Goal: Task Accomplishment & Management: Use online tool/utility

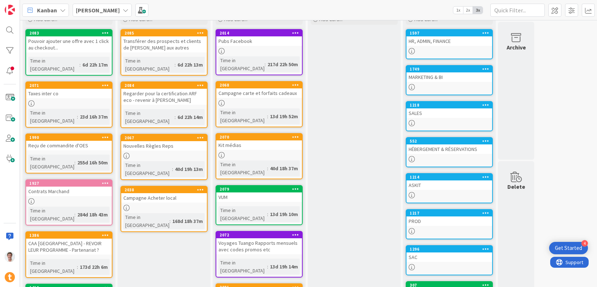
scroll to position [64, 0]
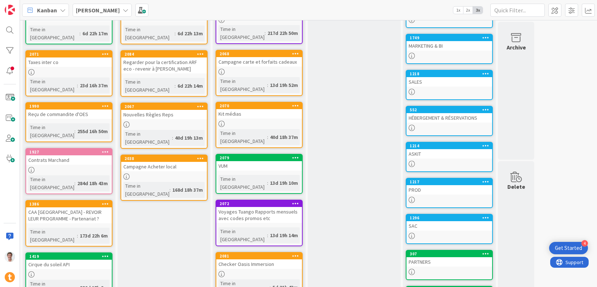
click at [432, 224] on div "SAC" at bounding box center [450, 225] width 86 height 9
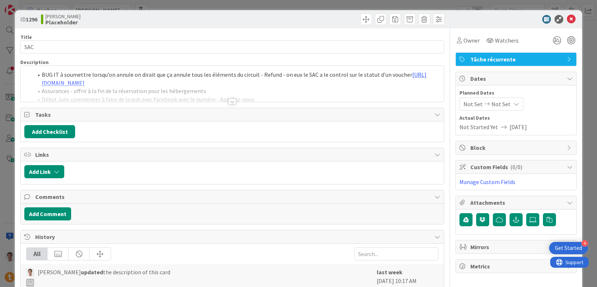
click at [228, 101] on div at bounding box center [232, 101] width 8 height 6
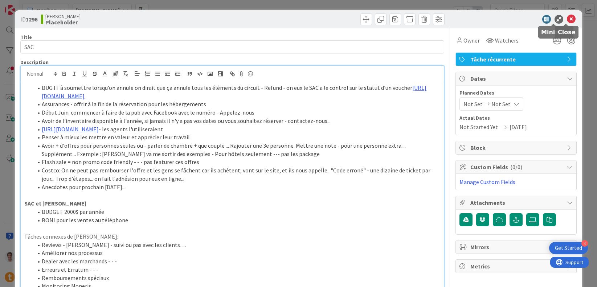
click at [567, 18] on icon at bounding box center [571, 19] width 9 height 9
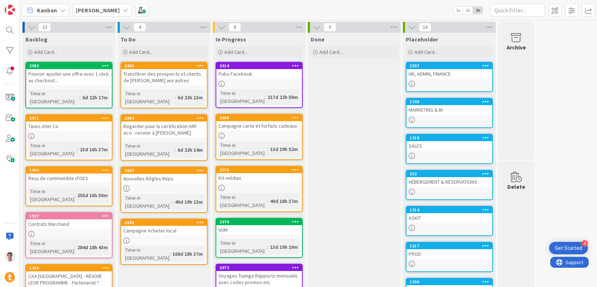
click at [95, 8] on div "[PERSON_NAME]" at bounding box center [102, 10] width 59 height 13
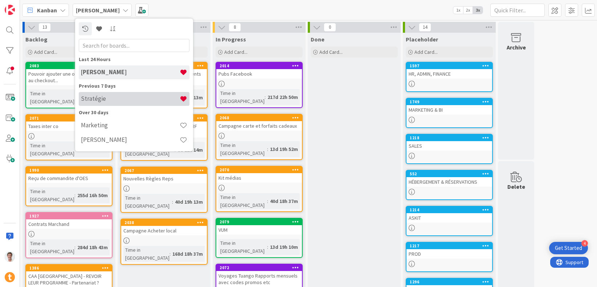
click at [109, 96] on h4 "Stratégie" at bounding box center [130, 98] width 99 height 7
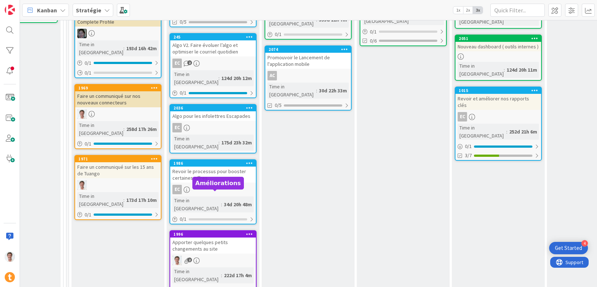
scroll to position [224, 480]
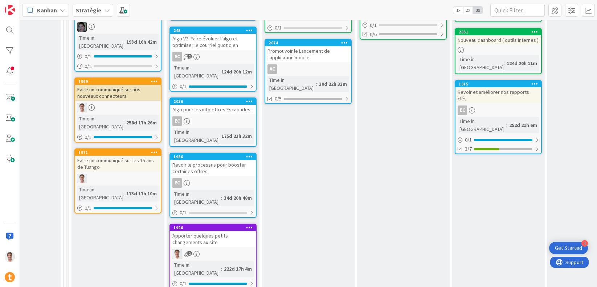
click at [198, 231] on div "Apporter quelques petits changements au site" at bounding box center [213, 239] width 86 height 16
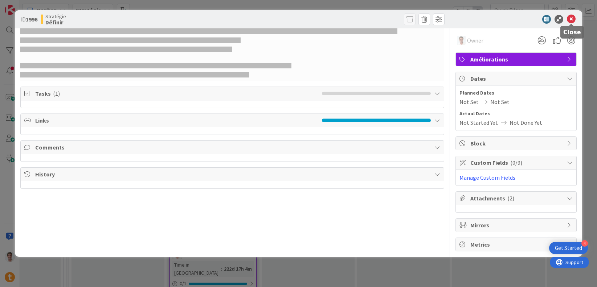
click at [570, 19] on icon at bounding box center [571, 19] width 9 height 9
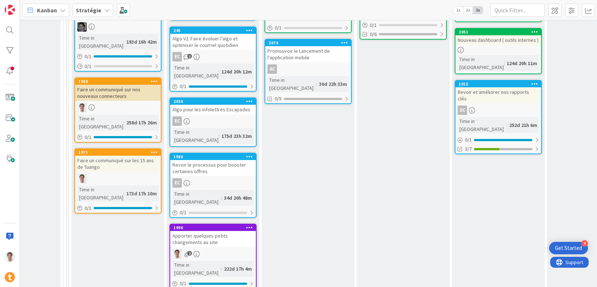
click at [203, 231] on div "Apporter quelques petits changements au site" at bounding box center [213, 239] width 86 height 16
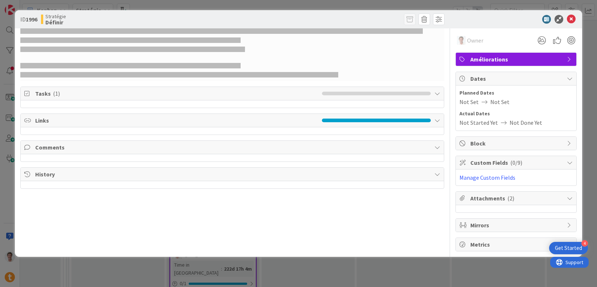
click at [178, 95] on span "Tasks ( 1 )" at bounding box center [176, 93] width 283 height 9
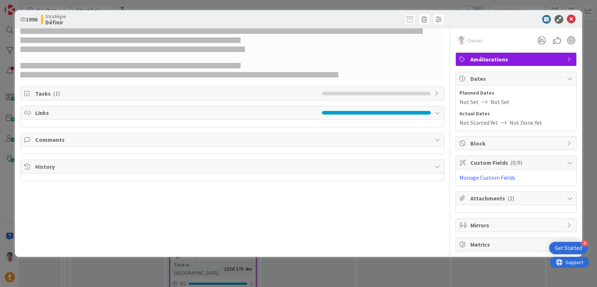
click at [178, 95] on span "Tasks ( 1 )" at bounding box center [176, 93] width 283 height 9
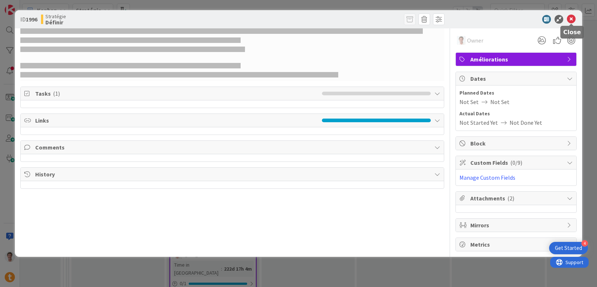
click at [575, 21] on icon at bounding box center [571, 19] width 9 height 9
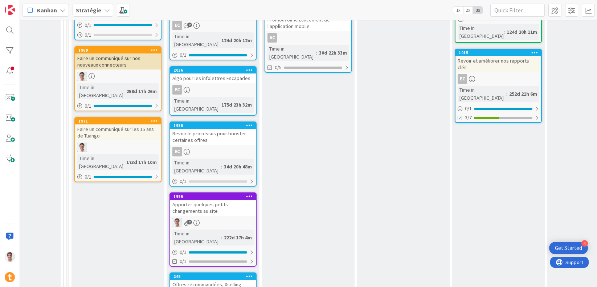
scroll to position [300, 480]
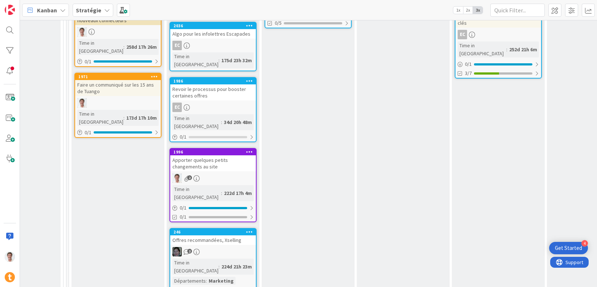
click at [205, 155] on div "Apporter quelques petits changements au site" at bounding box center [213, 163] width 86 height 16
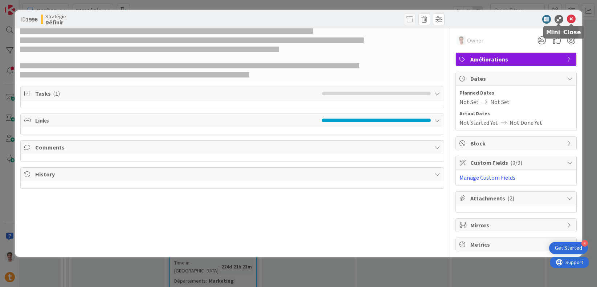
click at [576, 16] on div at bounding box center [513, 19] width 129 height 9
click at [569, 20] on icon at bounding box center [571, 19] width 9 height 9
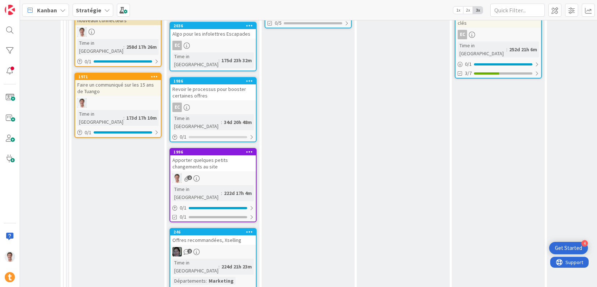
click at [215, 84] on div "Revoir le processus pour booster certaines offres" at bounding box center [213, 92] width 86 height 16
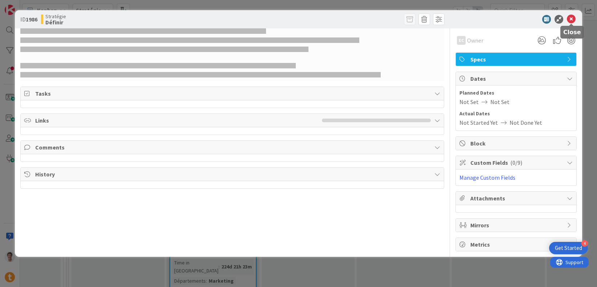
click at [575, 20] on icon at bounding box center [571, 19] width 9 height 9
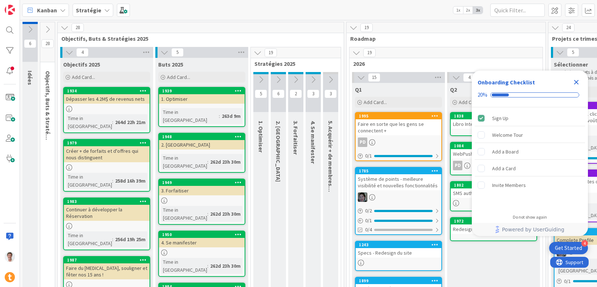
click at [577, 85] on icon "Close Checklist" at bounding box center [576, 82] width 9 height 9
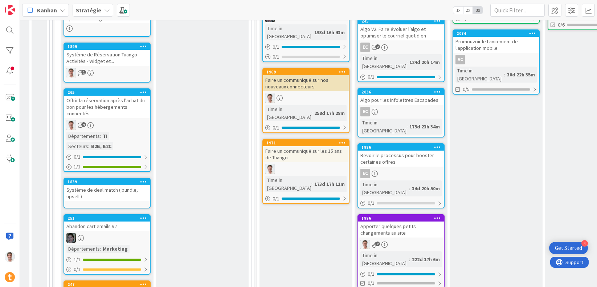
scroll to position [235, 292]
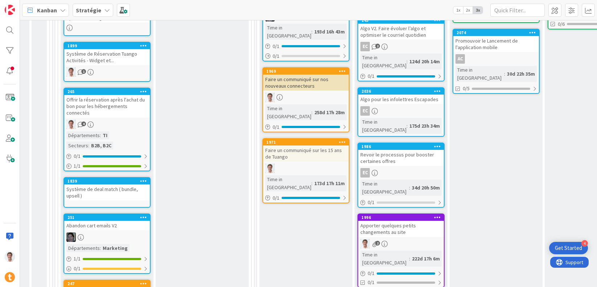
click at [400, 220] on div "Apporter quelques petits changements au site" at bounding box center [401, 228] width 86 height 16
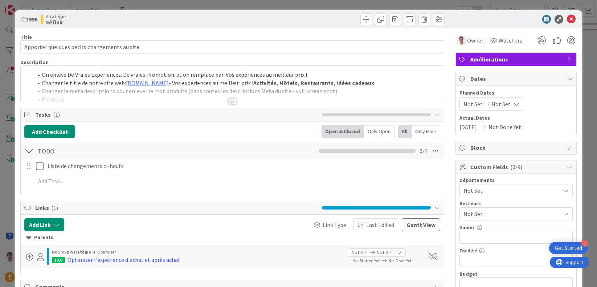
click at [228, 101] on div at bounding box center [232, 101] width 8 height 6
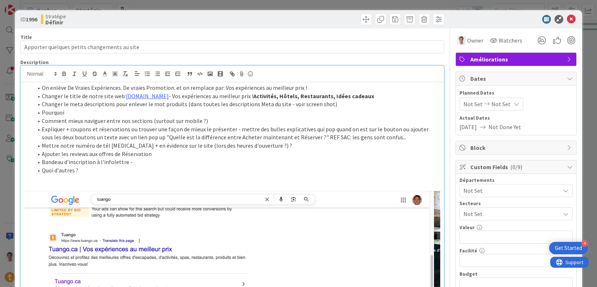
click at [390, 139] on li "Expliquer + coupons et réservations ou trouver une façon de mieux le présenter …" at bounding box center [237, 133] width 408 height 16
click at [364, 150] on li "Ajouter les reviews aux offres de Réservation" at bounding box center [237, 154] width 408 height 8
click at [143, 164] on li "Bandeau d'inscription à l'infolettre -" at bounding box center [237, 162] width 408 height 8
click at [117, 169] on li "Quoi d'autres ?" at bounding box center [237, 170] width 408 height 8
click at [567, 19] on icon at bounding box center [571, 19] width 9 height 9
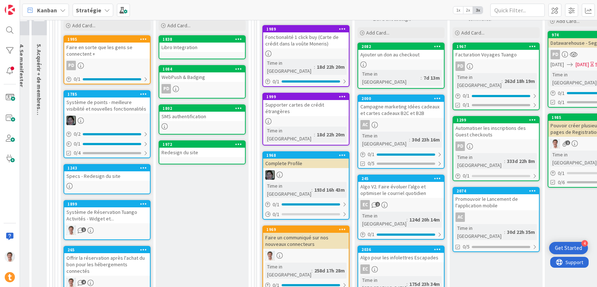
scroll to position [74, 292]
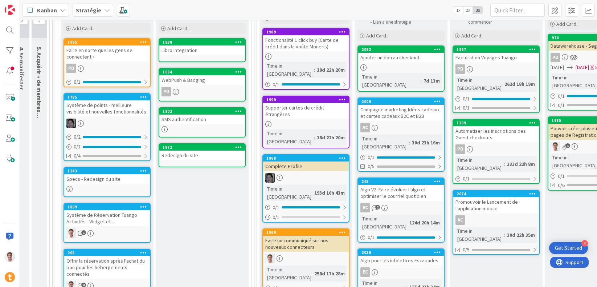
click at [397, 105] on div "Campagne marketing Idées cadeaux et cartes cadeaux B2C et B2B" at bounding box center [401, 113] width 86 height 16
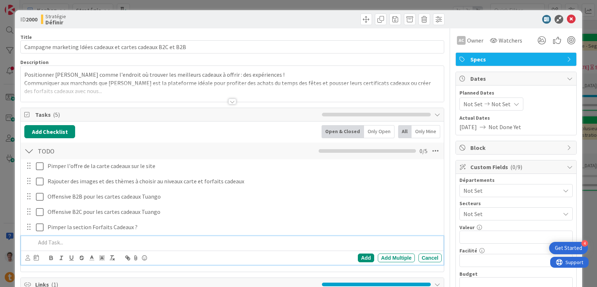
click at [56, 242] on p at bounding box center [238, 242] width 404 height 8
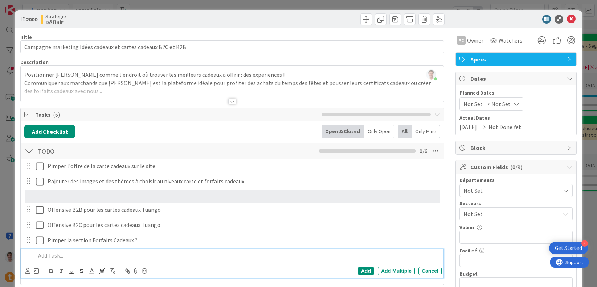
scroll to position [2, 0]
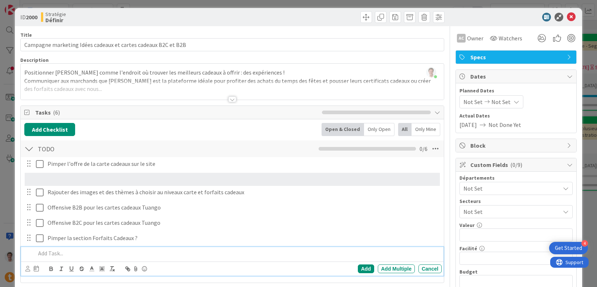
drag, startPoint x: 26, startPoint y: 243, endPoint x: 32, endPoint y: 166, distance: 77.2
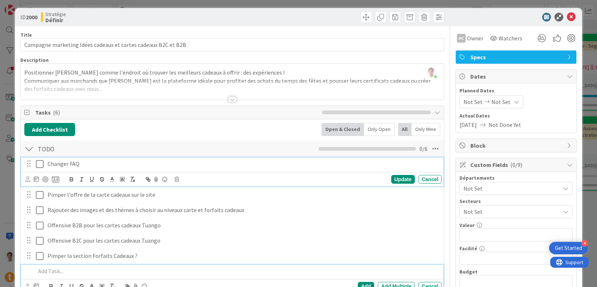
click at [72, 163] on p "Changer FAQ" at bounding box center [244, 163] width 392 height 8
click at [26, 179] on icon at bounding box center [27, 178] width 5 height 5
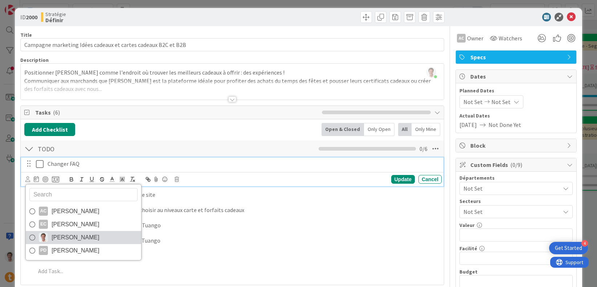
click at [64, 234] on span "[PERSON_NAME]" at bounding box center [76, 237] width 48 height 11
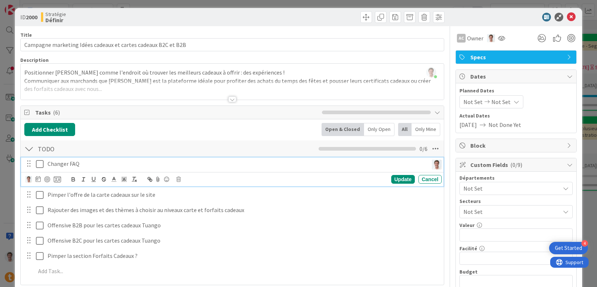
click at [395, 186] on div "Changer FAQ AC Andreanne Cournoyer EC Elena C Jerome Guidollet PD Patrick Desro…" at bounding box center [232, 218] width 416 height 123
click at [54, 164] on p "Changer FAQ" at bounding box center [237, 163] width 378 height 8
click at [27, 179] on img at bounding box center [28, 179] width 7 height 7
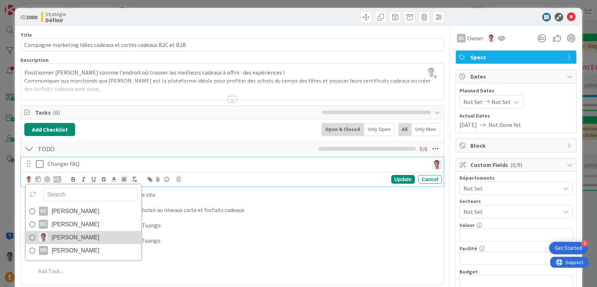
click at [75, 237] on span "[PERSON_NAME]" at bounding box center [76, 237] width 48 height 11
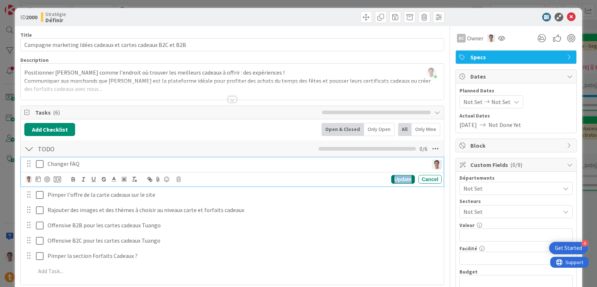
click at [401, 182] on div "Update" at bounding box center [404, 179] width 24 height 9
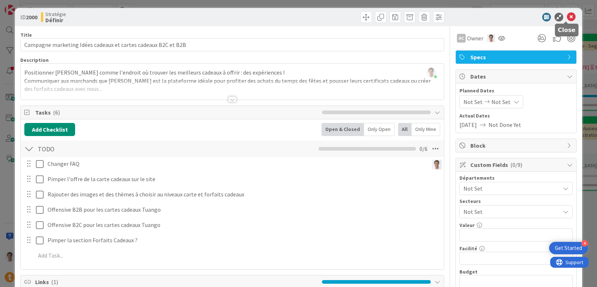
click at [567, 17] on icon at bounding box center [571, 17] width 9 height 9
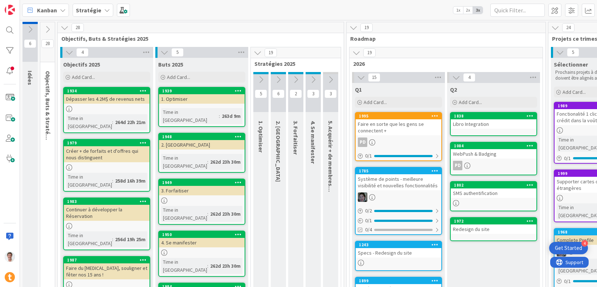
click at [31, 29] on icon at bounding box center [30, 29] width 8 height 8
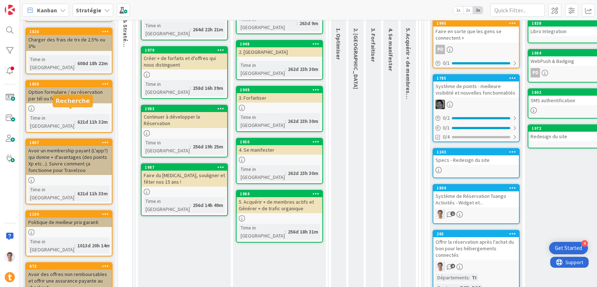
scroll to position [94, 0]
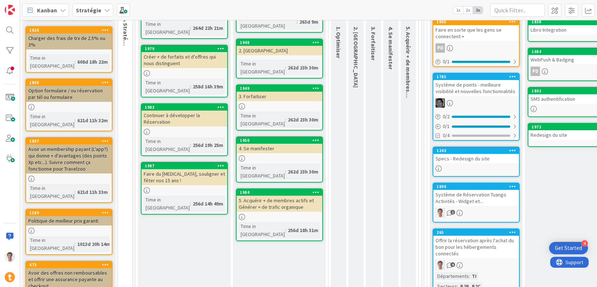
click at [55, 268] on div "Avoir des offres non remboursables et offrir une assurance payante au checkout" at bounding box center [69, 279] width 86 height 23
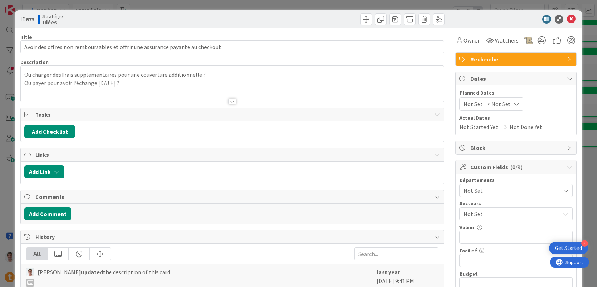
click at [272, 81] on p "Ou payer pour avoir l’échange après 14 jours ?" at bounding box center [232, 83] width 416 height 8
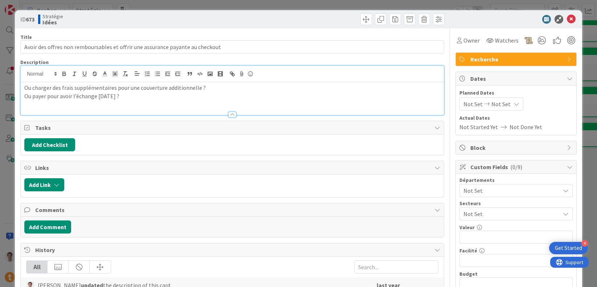
click at [231, 98] on p "Ou payer pour avoir l’échange après 14 jours ?" at bounding box center [232, 96] width 416 height 8
click at [568, 20] on icon at bounding box center [571, 19] width 9 height 9
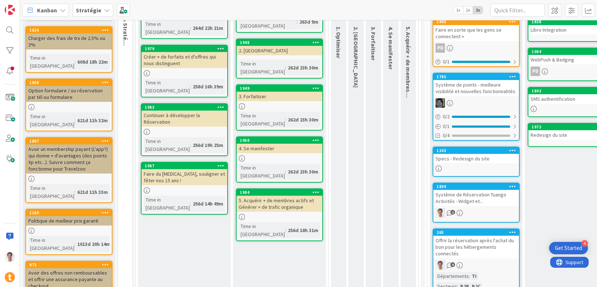
click at [64, 268] on div "Avoir des offres non remboursables et offrir une assurance payante au checkout" at bounding box center [69, 279] width 86 height 23
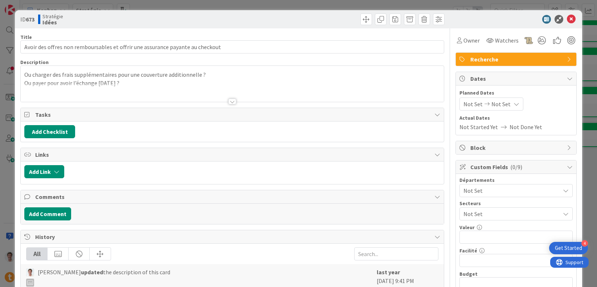
click at [96, 88] on div at bounding box center [232, 92] width 423 height 19
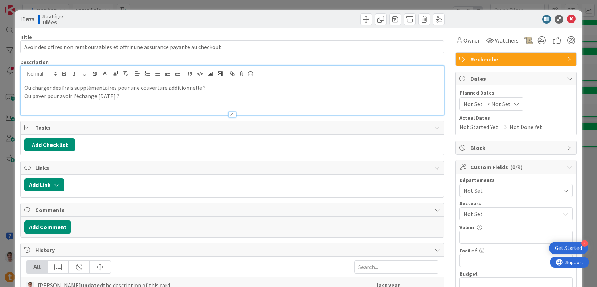
click at [155, 92] on p "Ou payer pour avoir l’échange après 14 jours ?" at bounding box center [232, 96] width 416 height 8
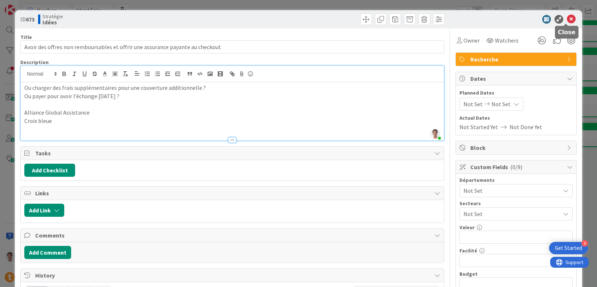
click at [568, 21] on icon at bounding box center [571, 19] width 9 height 9
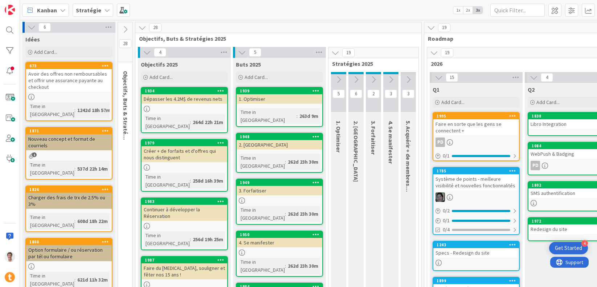
drag, startPoint x: 62, startPoint y: 117, endPoint x: 348, endPoint y: 2, distance: 308.5
click at [95, 7] on b "Stratégie" at bounding box center [88, 10] width 25 height 7
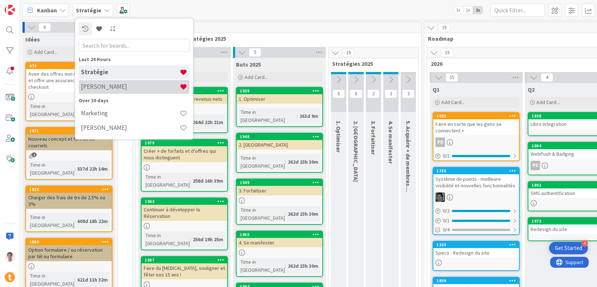
click at [111, 87] on h4 "[PERSON_NAME]" at bounding box center [130, 86] width 99 height 7
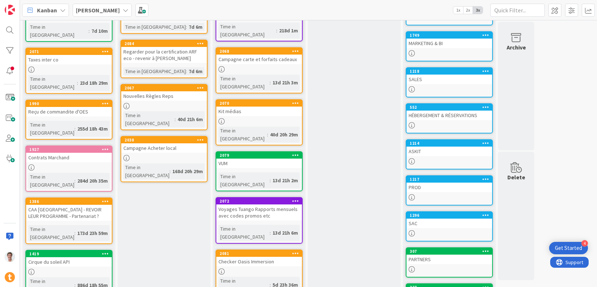
scroll to position [141, 0]
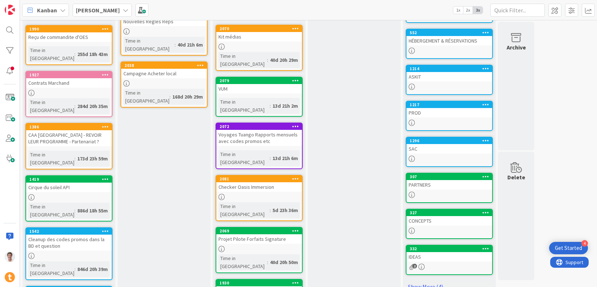
click at [428, 152] on div "SAC" at bounding box center [450, 148] width 86 height 9
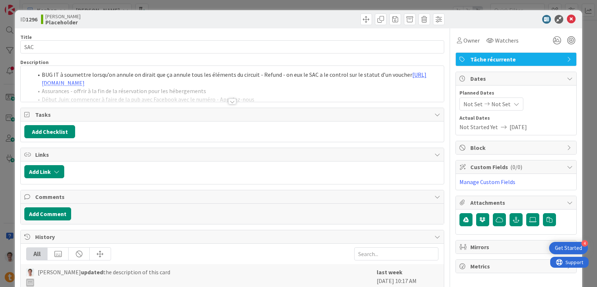
click at [230, 102] on div at bounding box center [232, 101] width 8 height 6
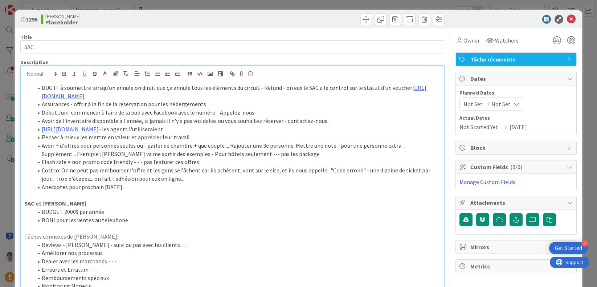
click at [255, 99] on li "BUG IT à soumettre lorsqu’on annule on dirait que ça annule tous les éléments d…" at bounding box center [237, 92] width 408 height 16
click at [167, 95] on link "[URL][DOMAIN_NAME]" at bounding box center [234, 92] width 385 height 16
click at [133, 112] on link "[URL][DOMAIN_NAME]" at bounding box center [112, 109] width 50 height 9
click at [275, 102] on li "Assurances - offrir à la fin de la réservation pour les hébergements" at bounding box center [237, 104] width 408 height 8
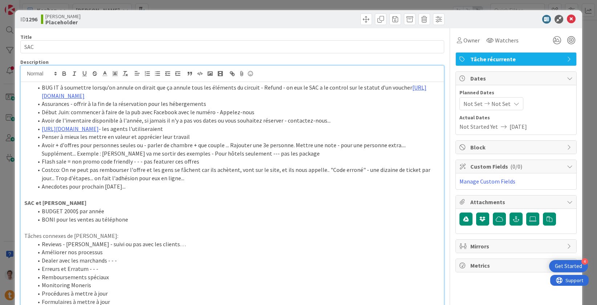
drag, startPoint x: 409, startPoint y: 87, endPoint x: 40, endPoint y: 86, distance: 368.6
click at [40, 86] on li "BUG IT à soumettre lorsqu’on annule on dirait que ça annule tous les éléments d…" at bounding box center [237, 92] width 408 height 16
drag, startPoint x: 232, startPoint y: 96, endPoint x: 21, endPoint y: 86, distance: 210.5
click at [21, 86] on div "BUG IT à soumettre lorsqu’on annule on dirait que ça annule tous les éléments d…" at bounding box center [232, 210] width 423 height 256
click at [249, 96] on li "BUG IT à soumettre lorsqu’on annule on dirait que ça annule tous les éléments d…" at bounding box center [237, 92] width 408 height 16
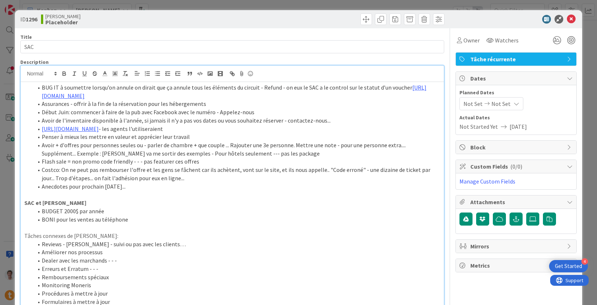
drag, startPoint x: 248, startPoint y: 96, endPoint x: 38, endPoint y: 95, distance: 209.2
click at [38, 95] on li "BUG IT à soumettre lorsqu’on annule on dirait que ça annule tous les éléments d…" at bounding box center [237, 92] width 408 height 16
copy link "[URL][DOMAIN_NAME]"
click at [240, 99] on ol "BUG IT à soumettre lorsqu’on annule on dirait que ça annule tous les éléments d…" at bounding box center [232, 137] width 416 height 107
drag, startPoint x: 241, startPoint y: 98, endPoint x: 21, endPoint y: 80, distance: 220.5
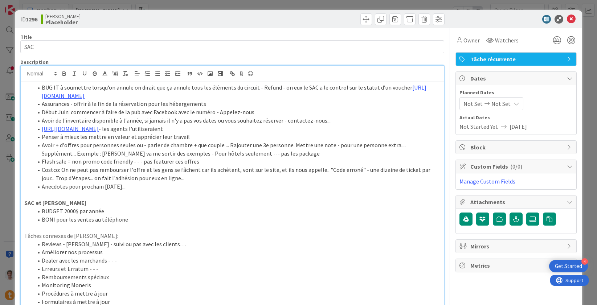
click at [21, 80] on div "Jerome Guidollet joined 2 m ago BUG IT à soumettre lorsqu’on annule on dirait q…" at bounding box center [232, 202] width 423 height 273
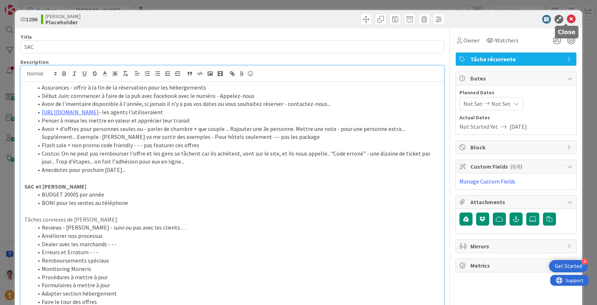
click at [567, 18] on icon at bounding box center [571, 19] width 9 height 9
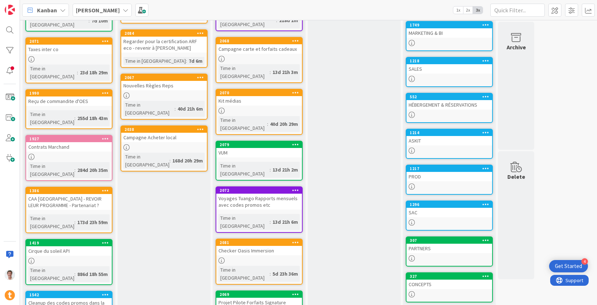
click at [88, 13] on b "[PERSON_NAME]" at bounding box center [98, 10] width 44 height 7
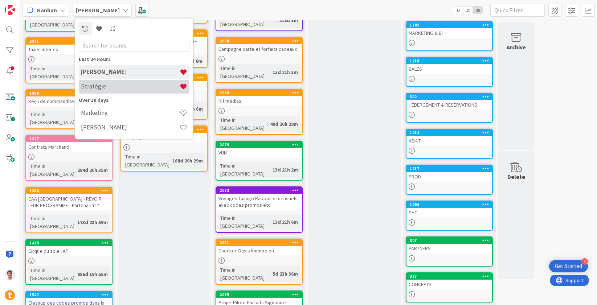
click at [97, 93] on div "Stratégie" at bounding box center [134, 87] width 111 height 14
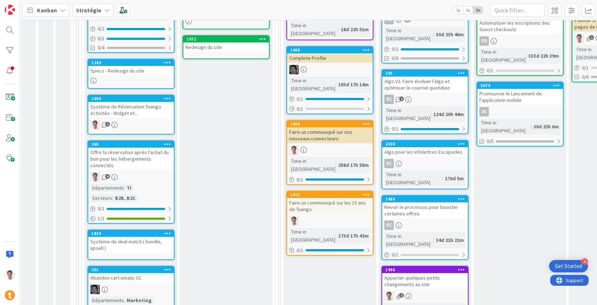
scroll to position [188, 345]
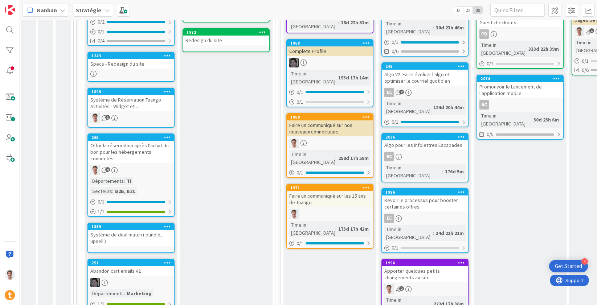
click at [406, 267] on div "Apporter quelques petits changements au site" at bounding box center [425, 275] width 86 height 16
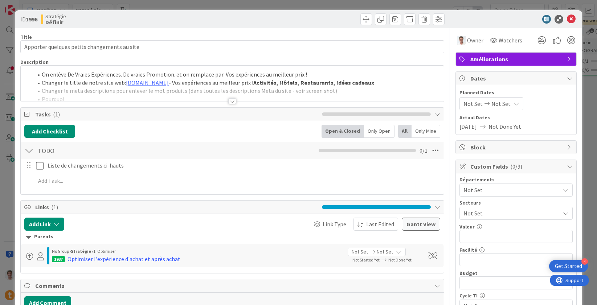
click at [232, 98] on div at bounding box center [232, 101] width 8 height 6
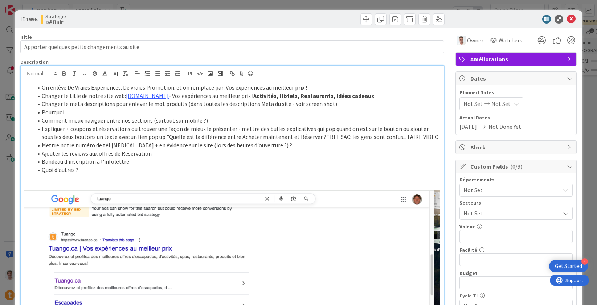
click at [275, 144] on li "Mettre notre numéro de tél encore + en évidence sur le site (lors des heures d'…" at bounding box center [237, 145] width 408 height 8
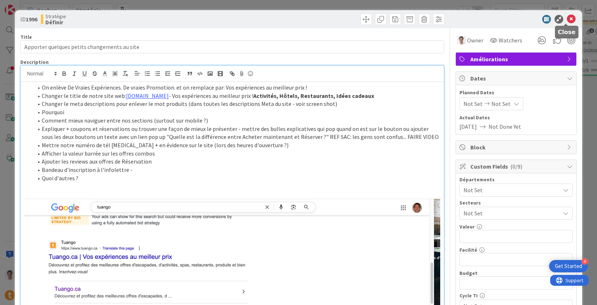
click at [567, 17] on icon at bounding box center [571, 19] width 9 height 9
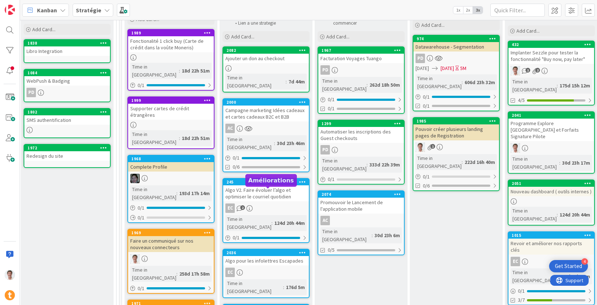
scroll to position [10, 504]
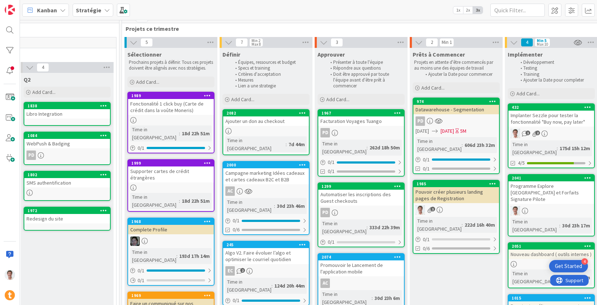
click at [270, 169] on div "Campagne marketing Idées cadeaux et cartes cadeaux B2C et B2B" at bounding box center [266, 177] width 86 height 16
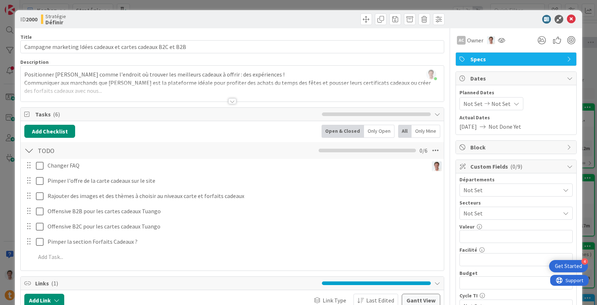
click at [138, 96] on div at bounding box center [232, 92] width 423 height 19
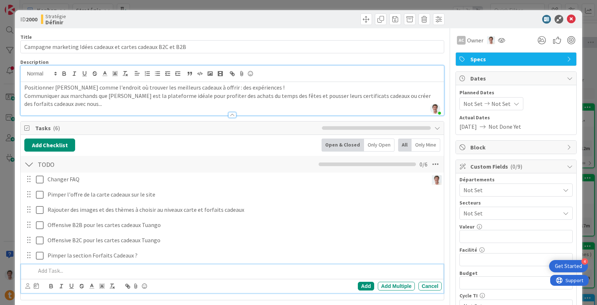
click at [53, 273] on p at bounding box center [238, 271] width 404 height 8
click at [423, 286] on div "Cancel" at bounding box center [430, 286] width 23 height 9
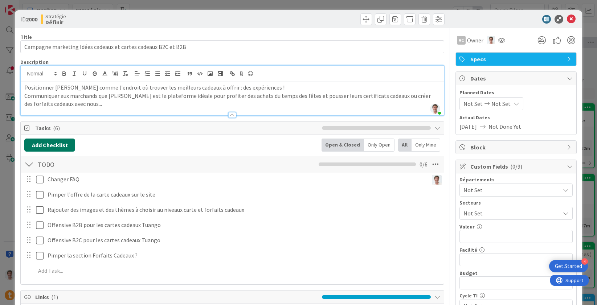
click at [56, 146] on button "Add Checklist" at bounding box center [49, 145] width 51 height 13
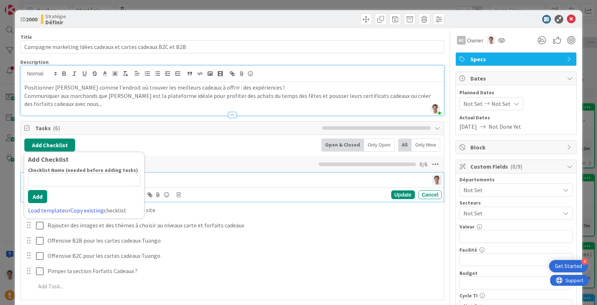
click at [191, 181] on p "Changer FAQ" at bounding box center [237, 179] width 378 height 8
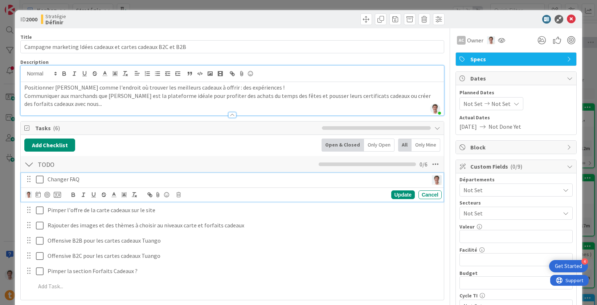
click at [211, 160] on div "TODO Checklist Name 4 / 64 TODO 0 / 6" at bounding box center [232, 164] width 423 height 17
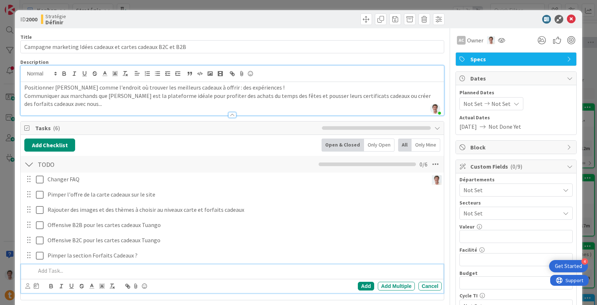
click at [48, 273] on p at bounding box center [238, 271] width 404 height 8
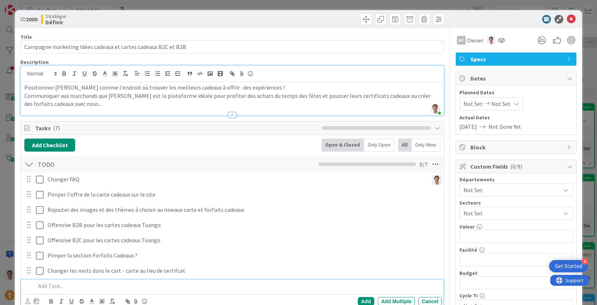
scroll to position [13, 0]
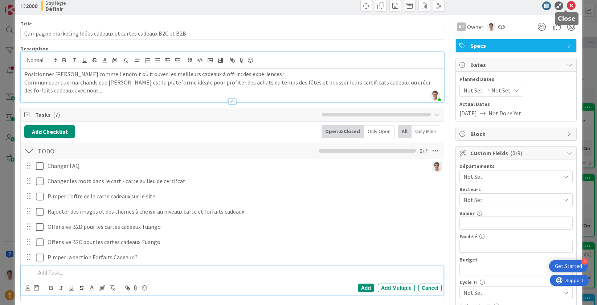
click at [567, 7] on icon at bounding box center [571, 5] width 9 height 9
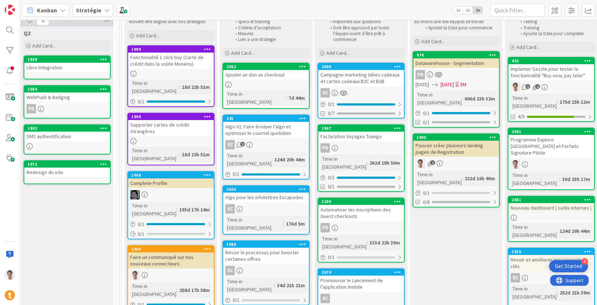
scroll to position [48, 504]
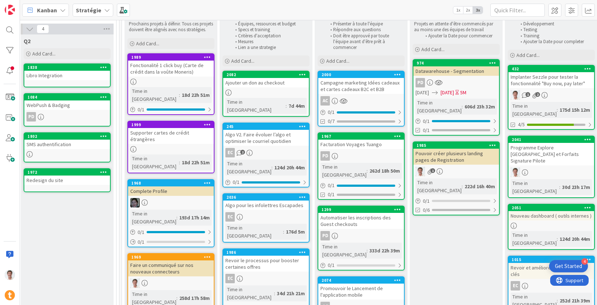
drag, startPoint x: 268, startPoint y: 159, endPoint x: 117, endPoint y: 1, distance: 218.6
